Goal: Navigation & Orientation: Understand site structure

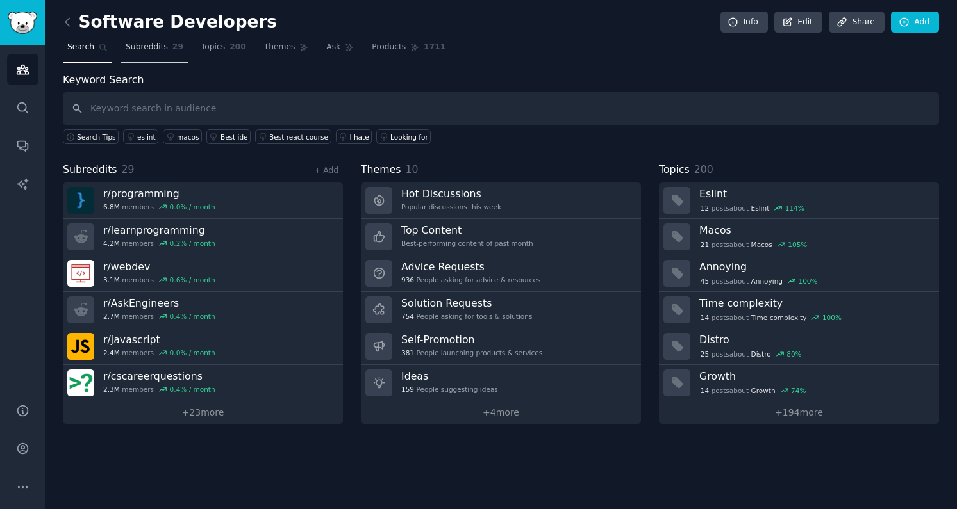
click at [144, 43] on span "Subreddits" at bounding box center [147, 48] width 42 height 12
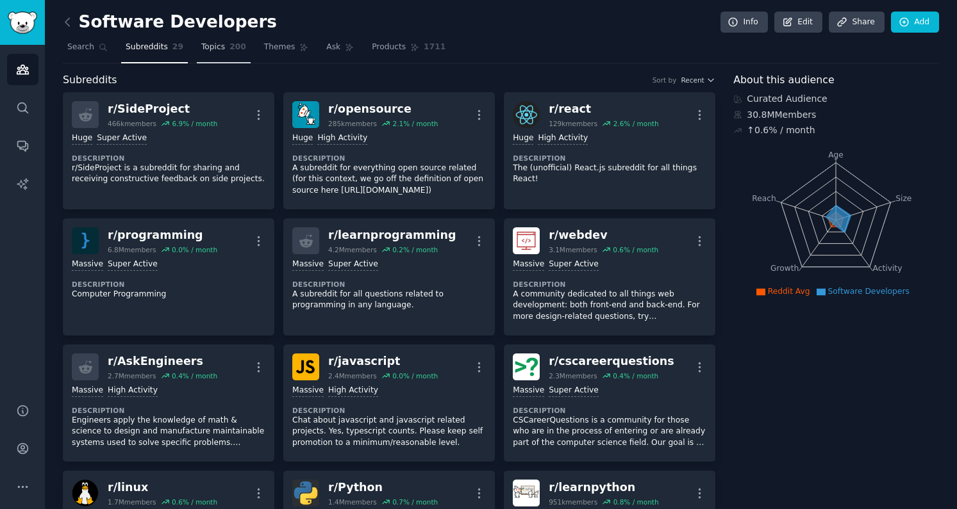
click at [229, 44] on span "200" at bounding box center [237, 48] width 17 height 12
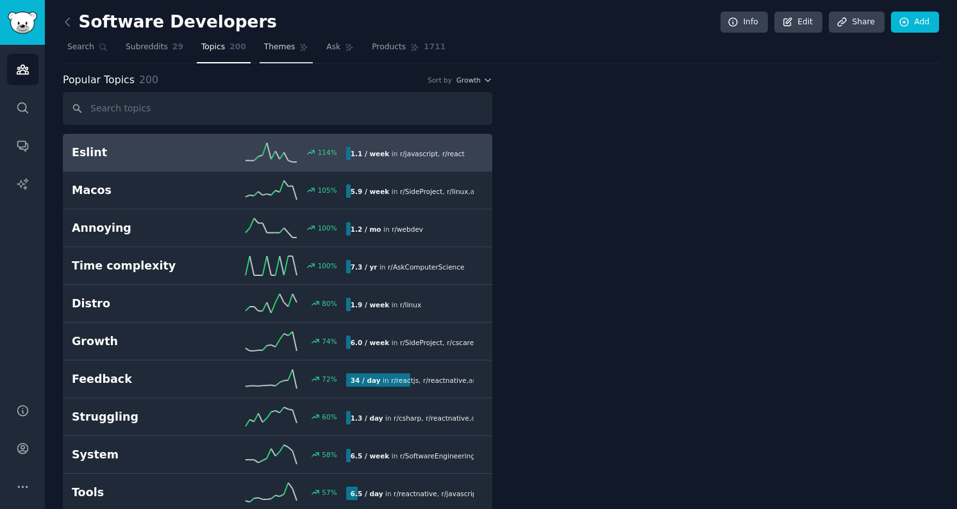
drag, startPoint x: 290, startPoint y: 49, endPoint x: 359, endPoint y: 46, distance: 69.3
click at [290, 49] on span "Themes" at bounding box center [279, 48] width 31 height 12
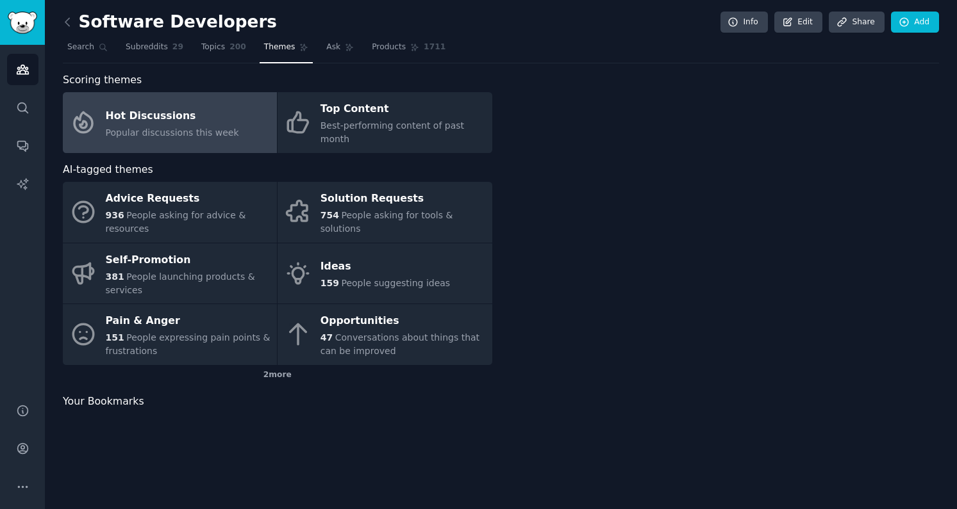
click at [358, 46] on nav "Search Subreddits 29 Topics 200 Themes Ask Products 1711" at bounding box center [501, 50] width 876 height 26
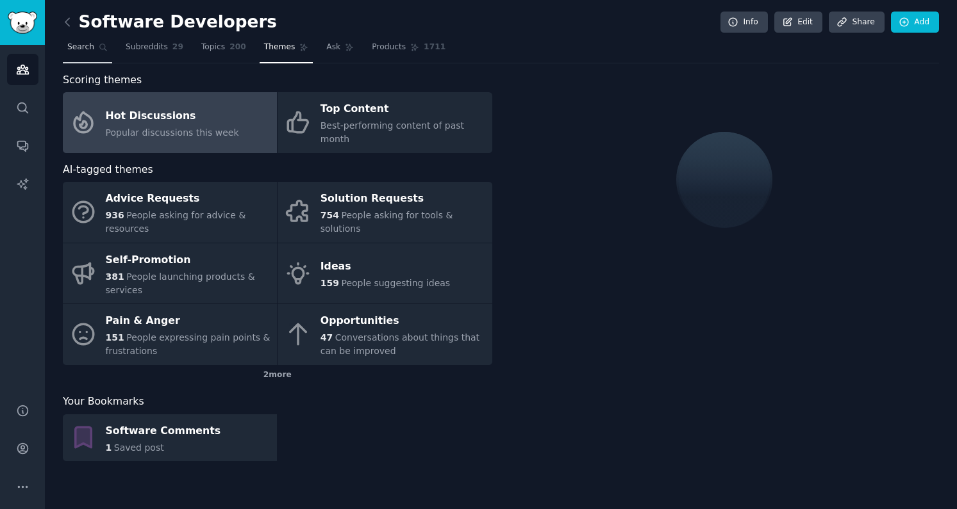
click at [400, 46] on span "Products" at bounding box center [389, 48] width 34 height 12
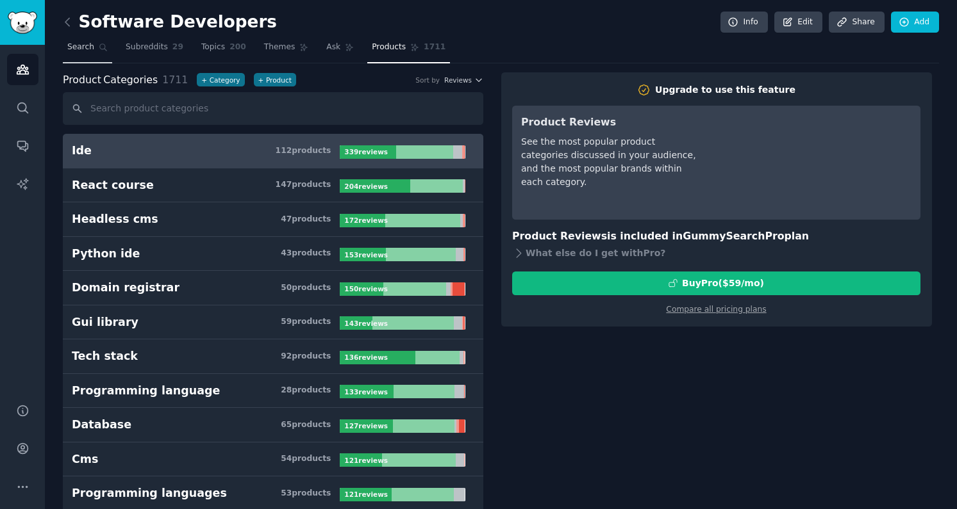
click at [90, 46] on span "Search" at bounding box center [80, 48] width 27 height 12
